Goal: Information Seeking & Learning: Learn about a topic

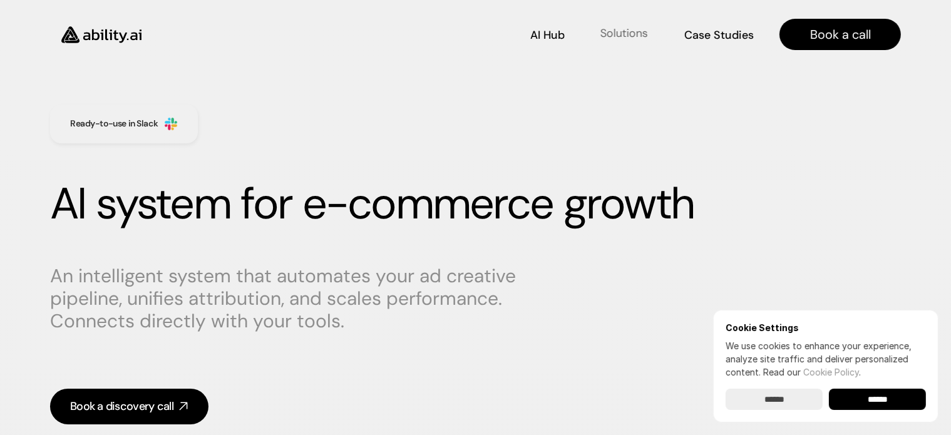
click at [637, 28] on p "Solutions" at bounding box center [625, 34] width 48 height 16
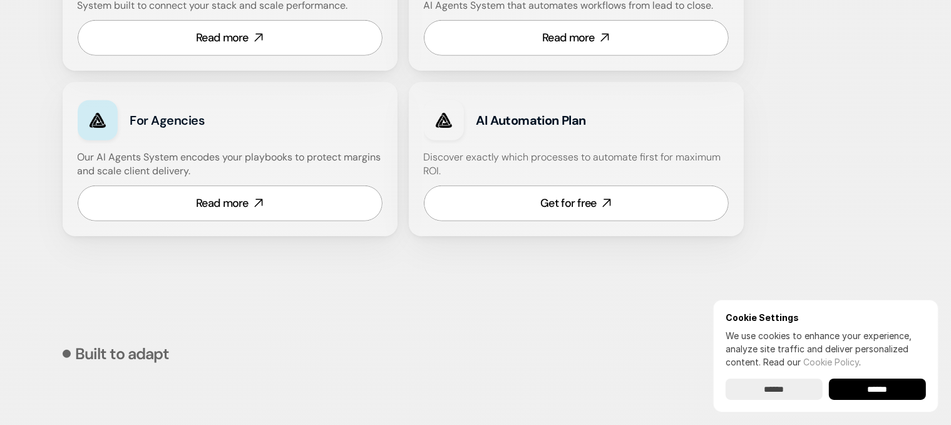
scroll to position [940, 0]
click at [242, 37] on div "AI Hub AI Hub Solutions Solutions Case Studies Case Studies Book a call" at bounding box center [475, 27] width 951 height 54
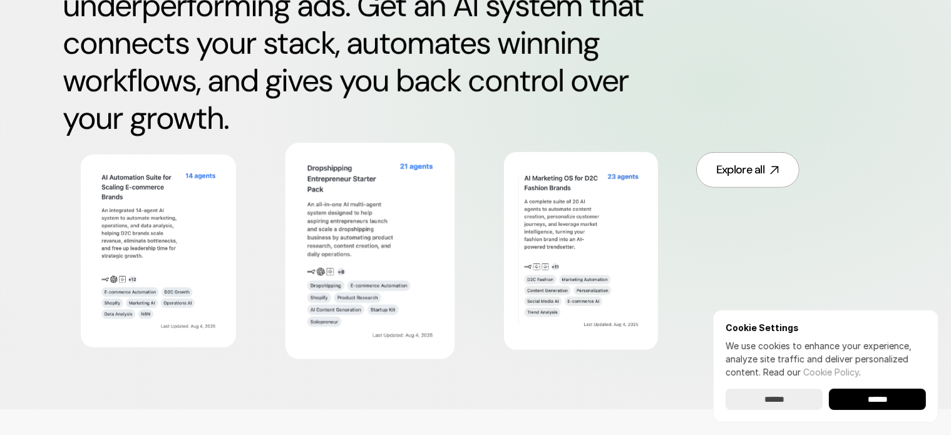
scroll to position [715, 0]
click at [361, 198] on img at bounding box center [370, 250] width 138 height 187
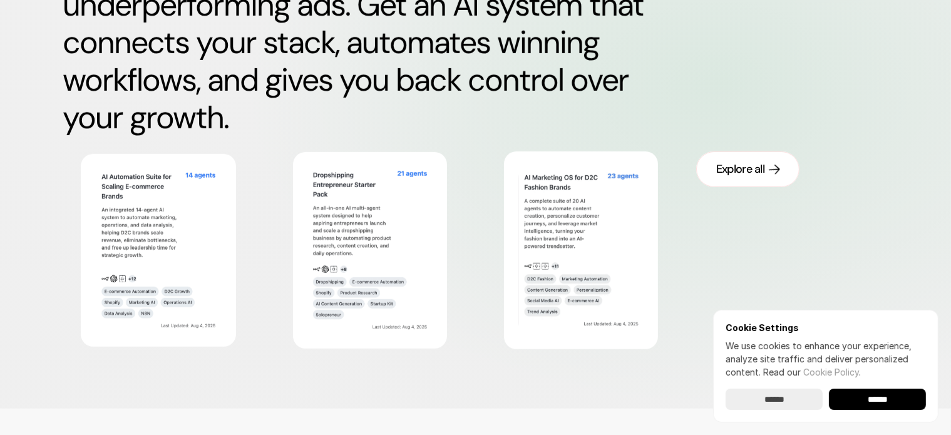
click at [744, 167] on div "Explore all" at bounding box center [741, 170] width 48 height 16
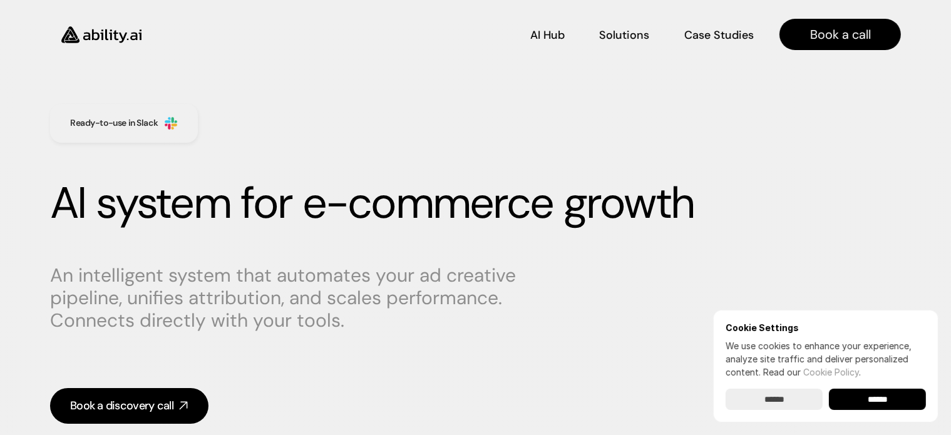
scroll to position [0, 0]
click at [557, 34] on p "AI Hub" at bounding box center [548, 34] width 34 height 16
